Goal: Transaction & Acquisition: Purchase product/service

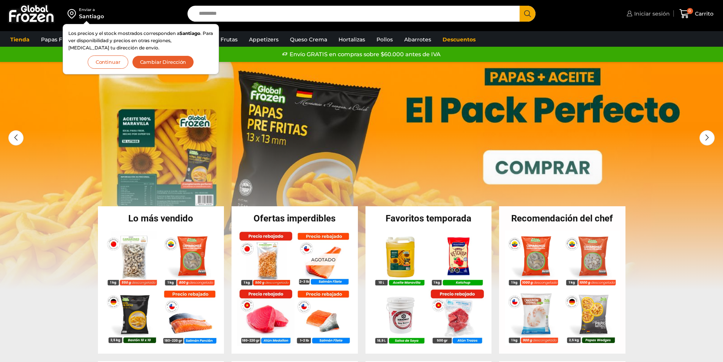
click at [652, 13] on span "Iniciar sesión" at bounding box center [652, 14] width 38 height 8
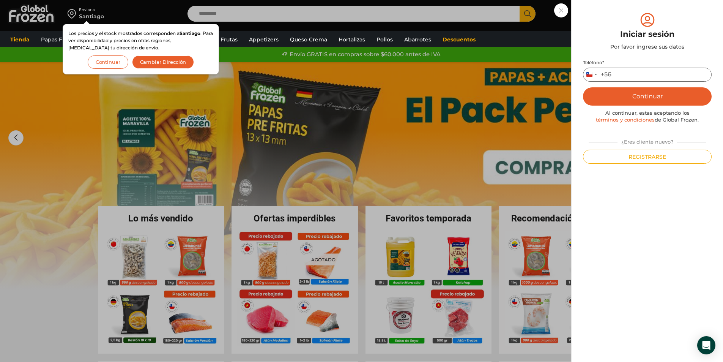
click at [649, 73] on input "Teléfono *" at bounding box center [647, 75] width 129 height 14
type input "*********"
click at [637, 92] on button "Continuar" at bounding box center [647, 96] width 129 height 18
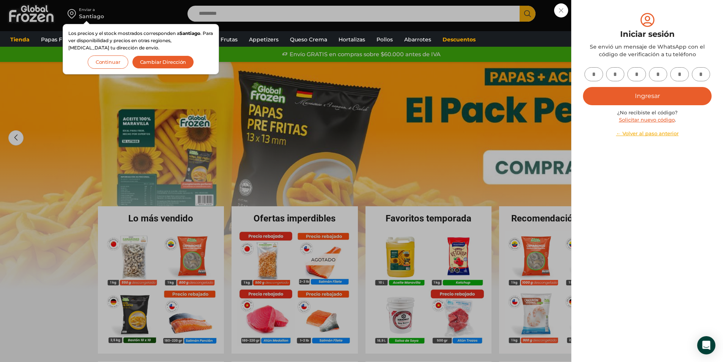
click at [594, 71] on input "text" at bounding box center [594, 74] width 19 height 14
type input "*"
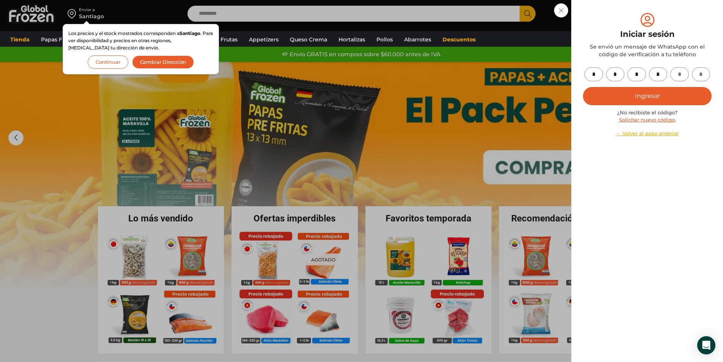
type input "*"
click at [674, 97] on button "Ingresar" at bounding box center [647, 96] width 129 height 18
click at [629, 94] on button "Ingresar" at bounding box center [647, 96] width 129 height 18
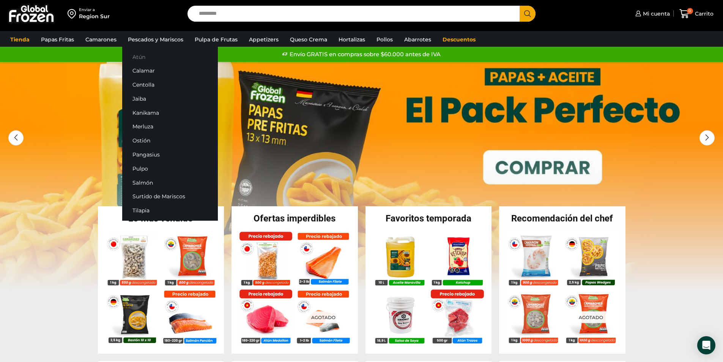
click at [136, 57] on link "Atún" at bounding box center [170, 57] width 96 height 14
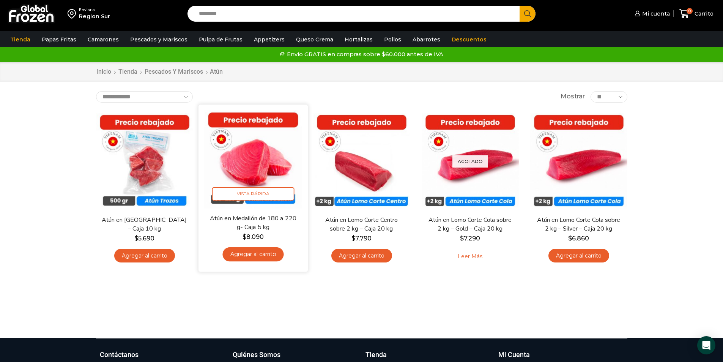
click at [259, 254] on link "Agregar al carrito" at bounding box center [253, 254] width 61 height 14
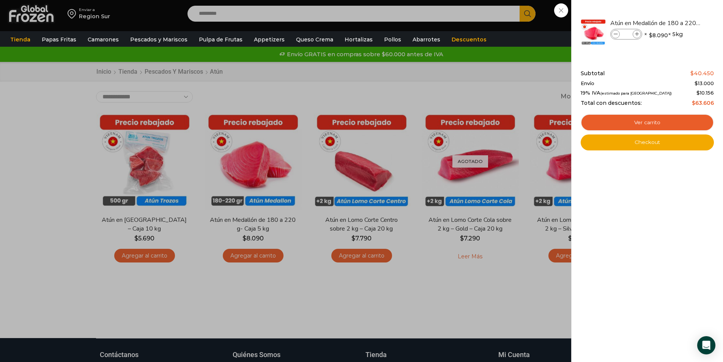
click at [678, 23] on div "1 Carrito 1 1 Shopping Cart *" at bounding box center [697, 14] width 38 height 18
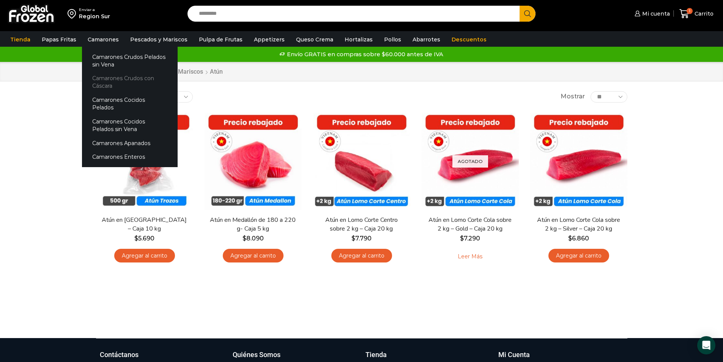
click at [123, 81] on link "Camarones Crudos con Cáscara" at bounding box center [130, 82] width 96 height 22
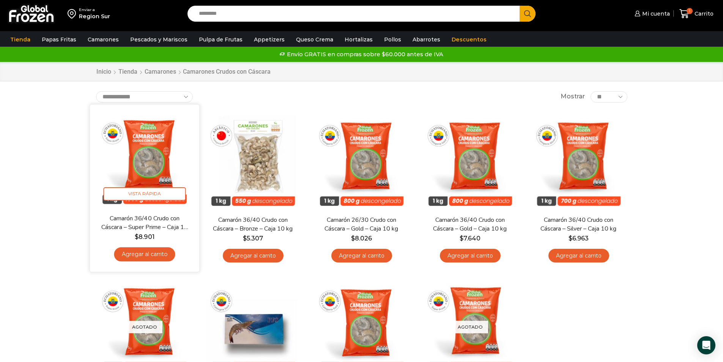
click at [159, 253] on link "Agregar al carrito" at bounding box center [144, 254] width 61 height 14
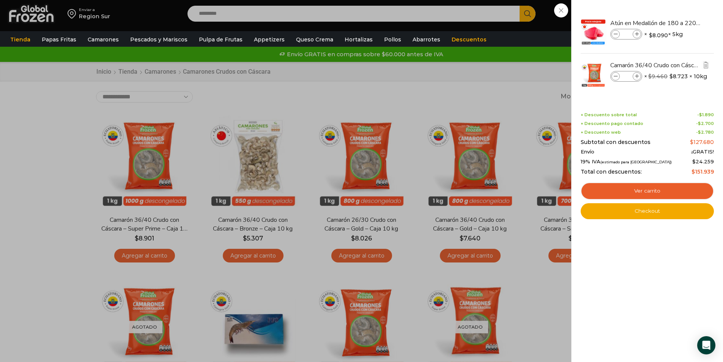
click at [635, 77] on icon at bounding box center [637, 76] width 4 height 4
type input "*"
click at [630, 108] on div "Shopping cart (2) + Descuento sobre total - $ 1.890 + Descuento pago contado - …" at bounding box center [647, 160] width 133 height 118
click at [638, 207] on link "Checkout" at bounding box center [647, 211] width 133 height 16
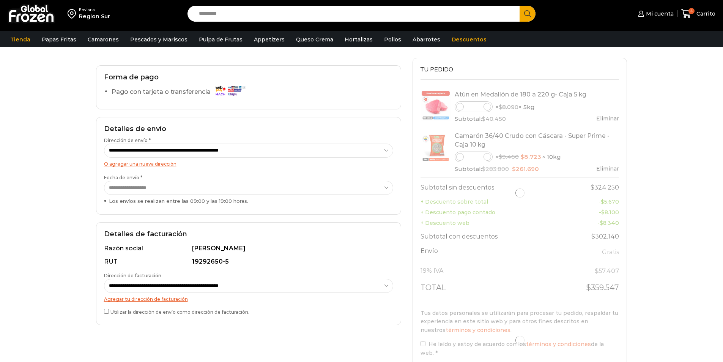
scroll to position [76, 0]
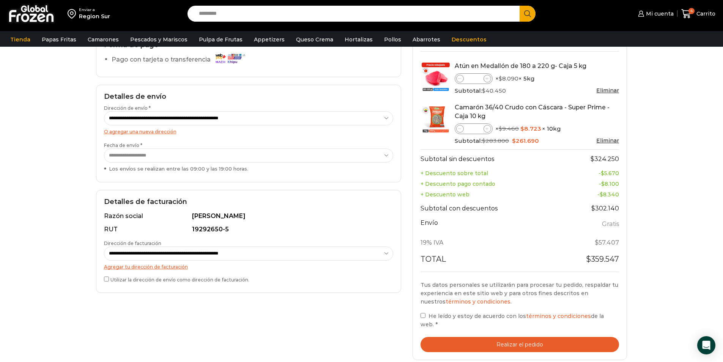
click at [428, 314] on label "He leído y estoy de acuerdo con los términos y condiciones de la web. *" at bounding box center [520, 319] width 199 height 17
click at [419, 316] on div "Tu pedido Product Atún en Medallón de 180 a 220 g- Caja 5 kg Atún en Medallón d…" at bounding box center [520, 195] width 215 height 331
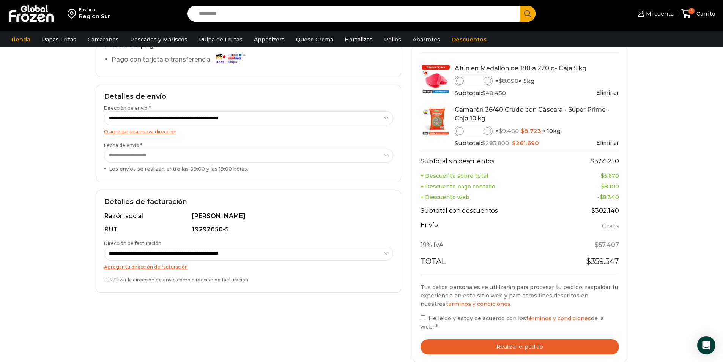
click at [420, 320] on div "Tu pedido Product Atún en Medallón de 180 a 220 g- Caja 5 kg Atún en Medallón d…" at bounding box center [520, 197] width 215 height 331
click at [452, 339] on button "Realizar el pedido" at bounding box center [520, 347] width 199 height 16
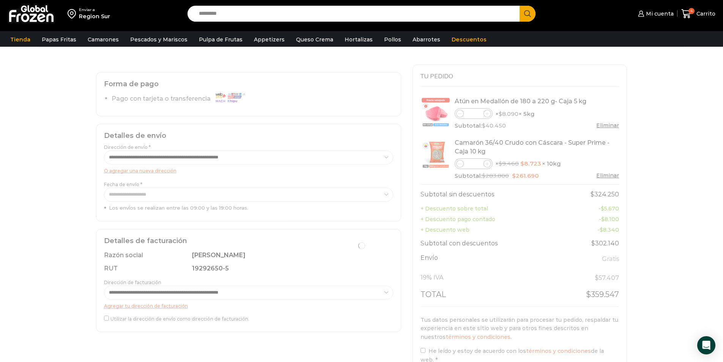
scroll to position [0, 0]
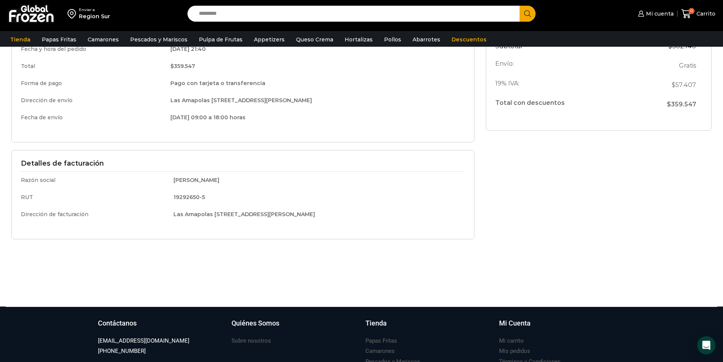
scroll to position [266, 0]
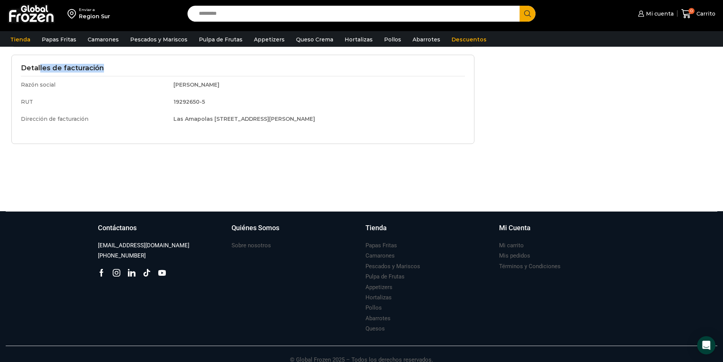
drag, startPoint x: 39, startPoint y: 63, endPoint x: 349, endPoint y: 198, distance: 337.5
click at [332, 205] on div "Gracias. Tu pedido ha sido recibido. Detalles de tu pedido: Número de pedido: 1…" at bounding box center [361, 5] width 723 height 411
click at [349, 198] on div "Gracias. Tu pedido ha sido recibido. Detalles de tu pedido: Número de pedido: 1…" at bounding box center [361, 5] width 723 height 411
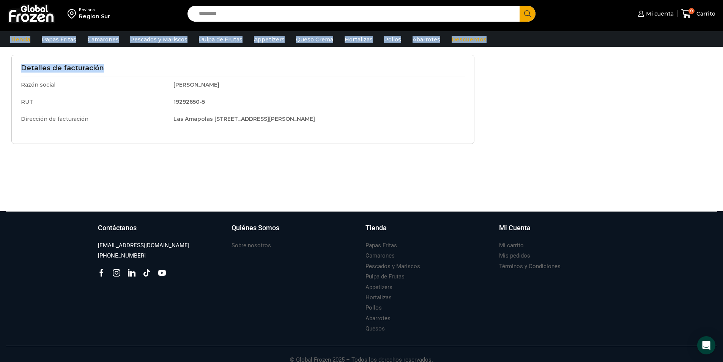
drag, startPoint x: 363, startPoint y: 165, endPoint x: 0, endPoint y: 44, distance: 382.2
click at [245, 160] on div "Pedido registrado exitosamente! Pedido registrado En preparación Entregado Deta…" at bounding box center [243, 9] width 475 height 336
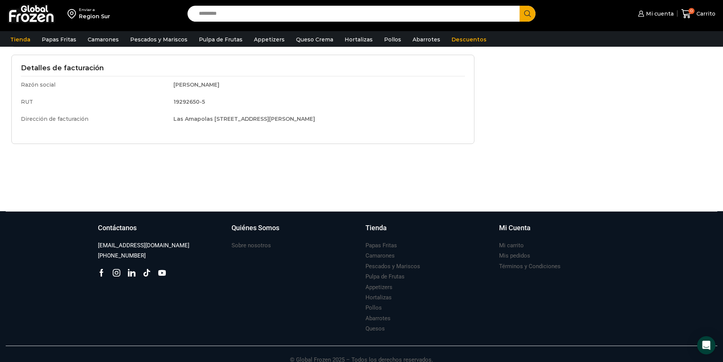
click at [332, 147] on div "Pedido registrado exitosamente! Pedido registrado En preparación Entregado Deta…" at bounding box center [243, 9] width 475 height 336
